Goal: Find specific page/section: Find specific page/section

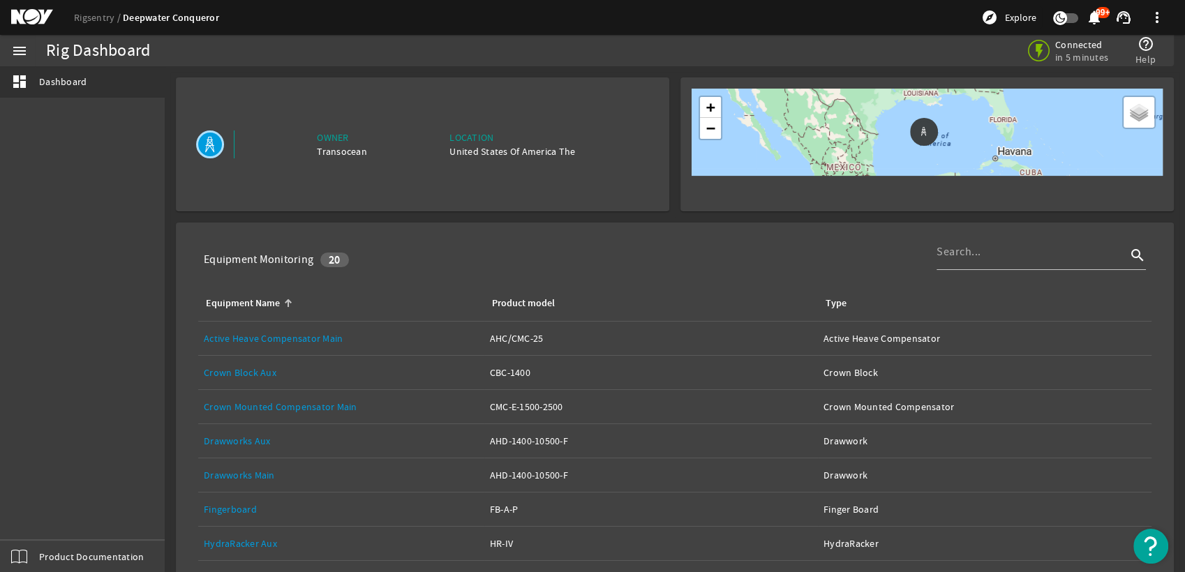
click at [104, 8] on div "Rigsentry Deepwater Conqueror explore Explore notifications 99+ support_agent m…" at bounding box center [592, 17] width 1185 height 35
click at [89, 20] on link "Rigsentry" at bounding box center [98, 17] width 49 height 13
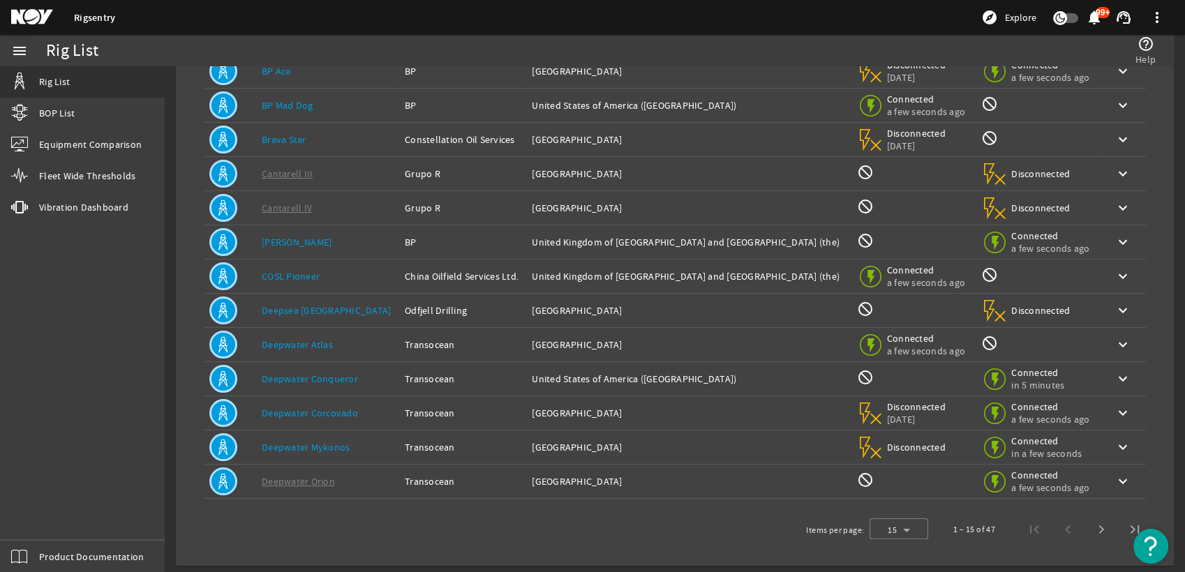
scroll to position [200, 0]
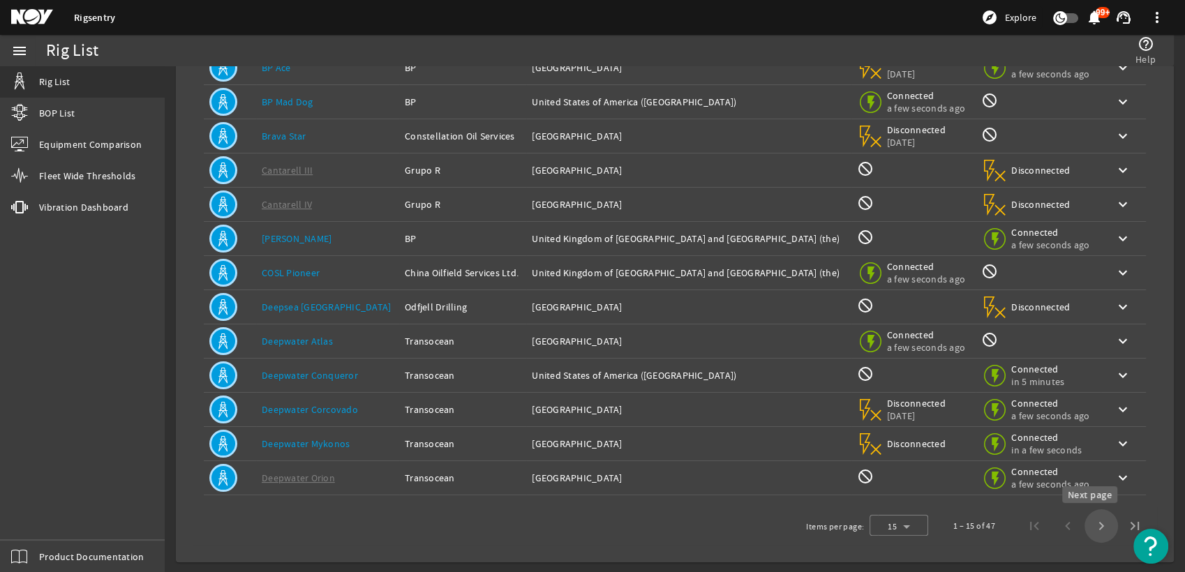
click at [1087, 526] on span "Next page" at bounding box center [1102, 527] width 34 height 34
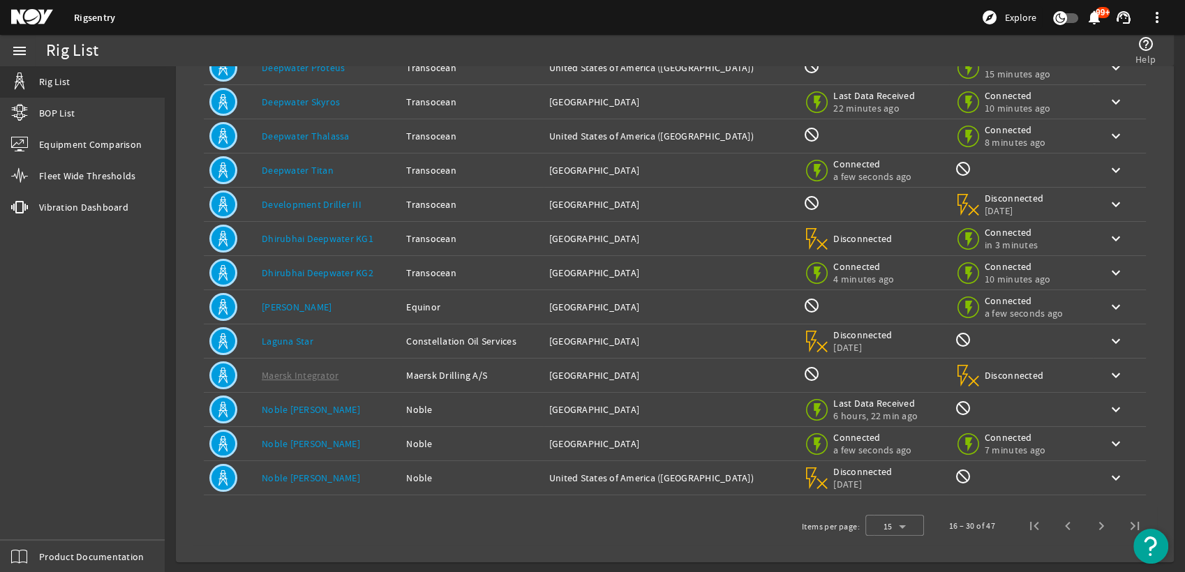
click at [292, 133] on link "Deepwater Thalassa" at bounding box center [306, 136] width 88 height 13
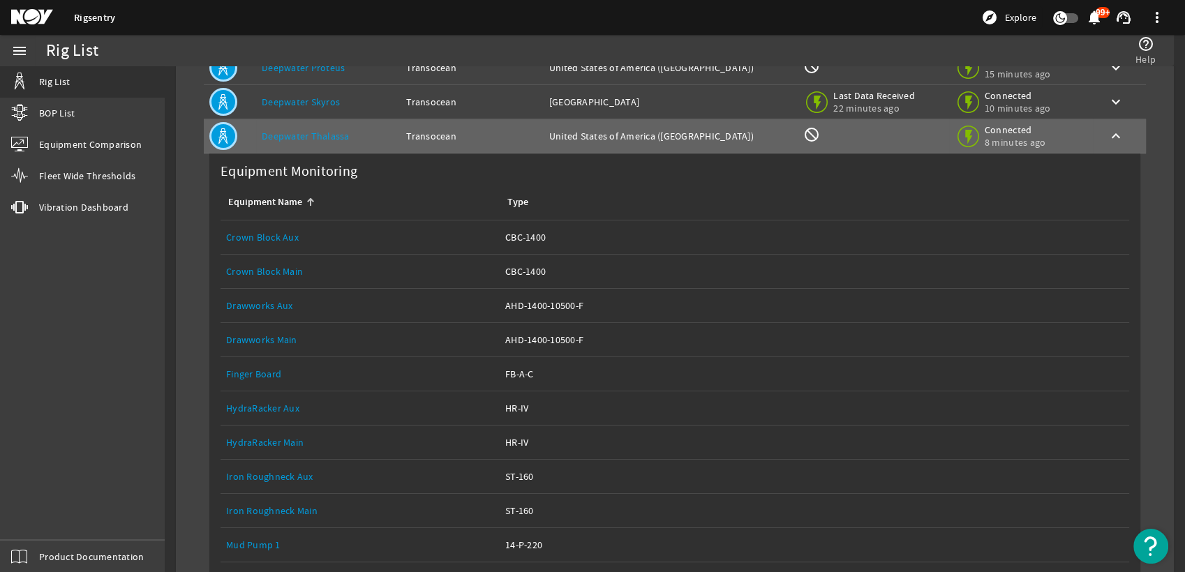
click at [258, 335] on link "Drawworks Main" at bounding box center [261, 340] width 71 height 13
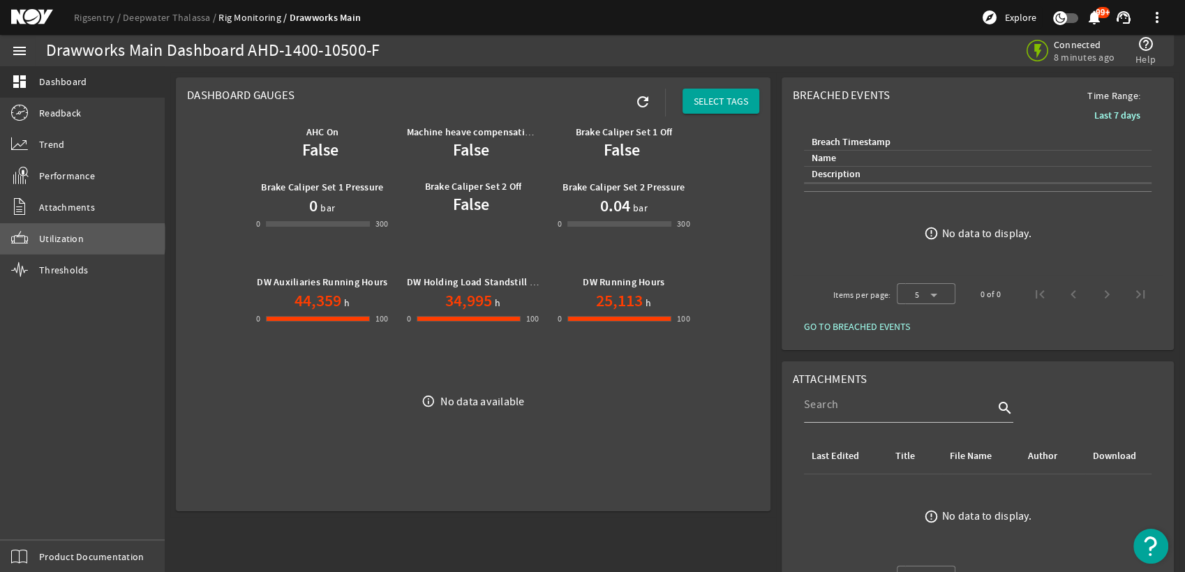
click at [80, 238] on span "Utilization" at bounding box center [61, 239] width 45 height 14
